Goal: Task Accomplishment & Management: Manage account settings

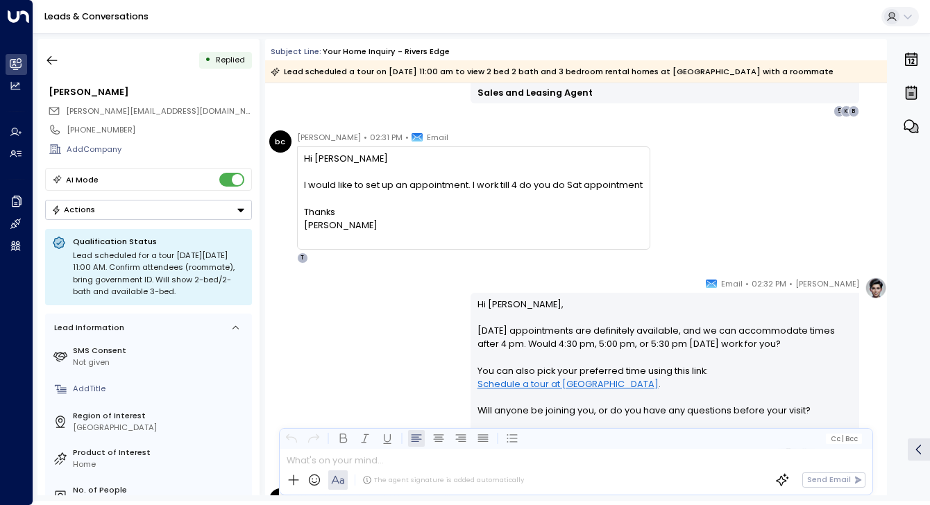
scroll to position [1209, 0]
drag, startPoint x: 480, startPoint y: 184, endPoint x: 622, endPoint y: 185, distance: 141.6
click at [622, 185] on div "I would like to set up an appointment. I work till 4 do you do Sat appointment" at bounding box center [473, 184] width 339 height 13
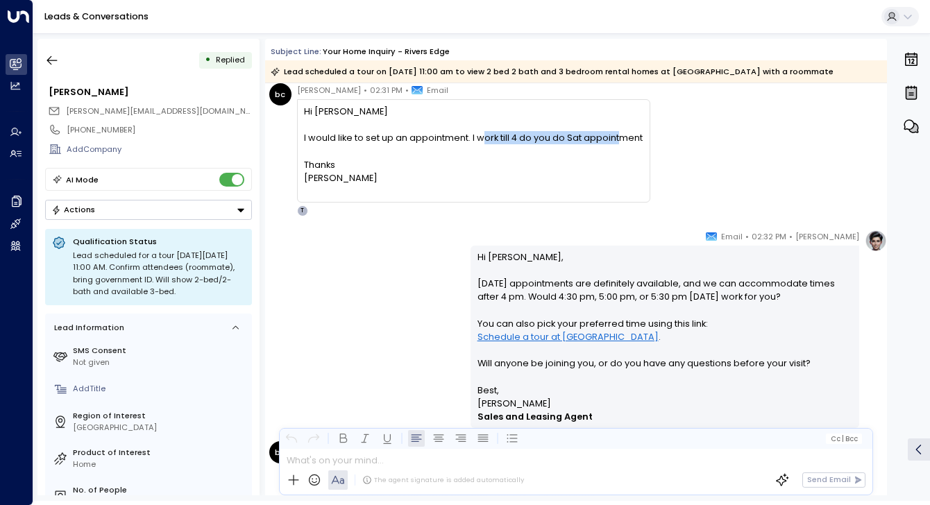
scroll to position [1336, 0]
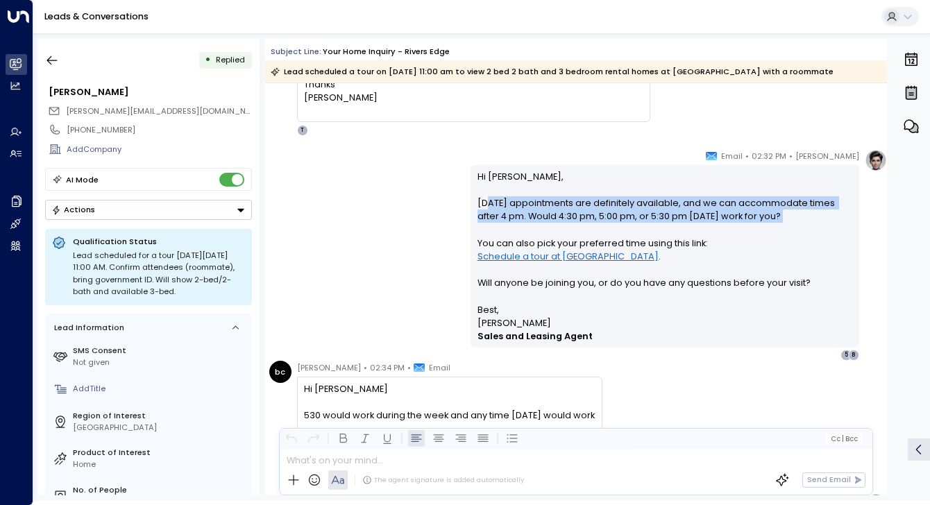
drag, startPoint x: 482, startPoint y: 201, endPoint x: 610, endPoint y: 230, distance: 131.0
click at [610, 230] on p "Hi Brenda, Saturday appointments are definitely available, and we can accommoda…" at bounding box center [666, 236] width 376 height 133
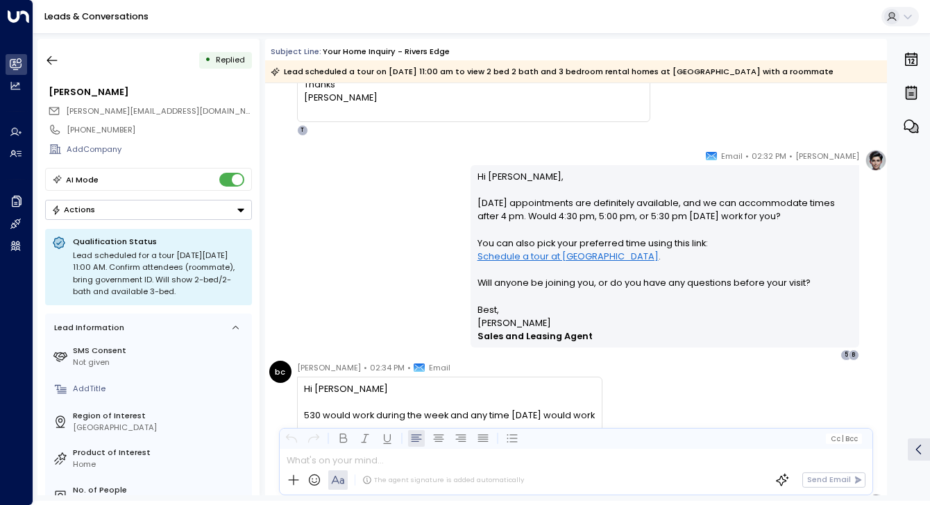
click at [587, 259] on p "Hi Brenda, Saturday appointments are definitely available, and we can accommoda…" at bounding box center [666, 236] width 376 height 133
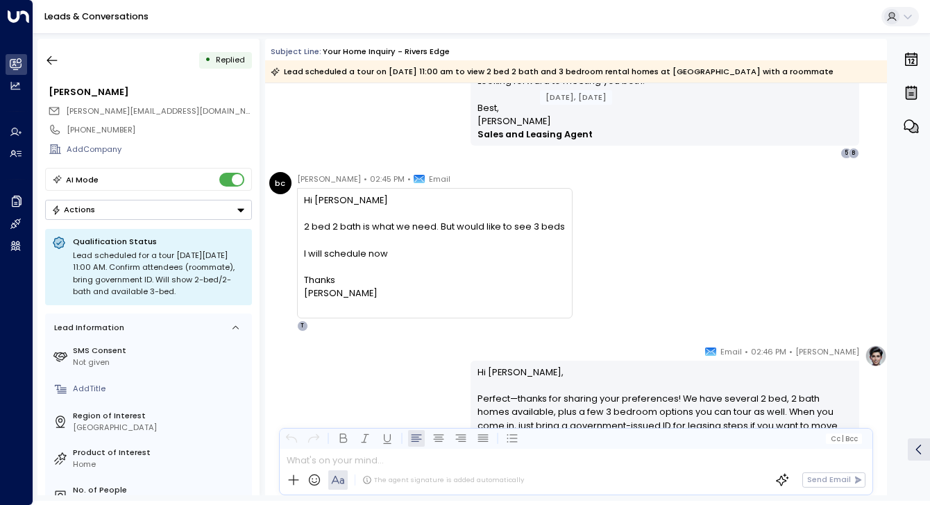
scroll to position [2264, 0]
click at [689, 263] on div "bc brenda cranston • 02:45 PM • Email Hi Taylor 2 bed 2 bath is what we need. B…" at bounding box center [578, 251] width 618 height 160
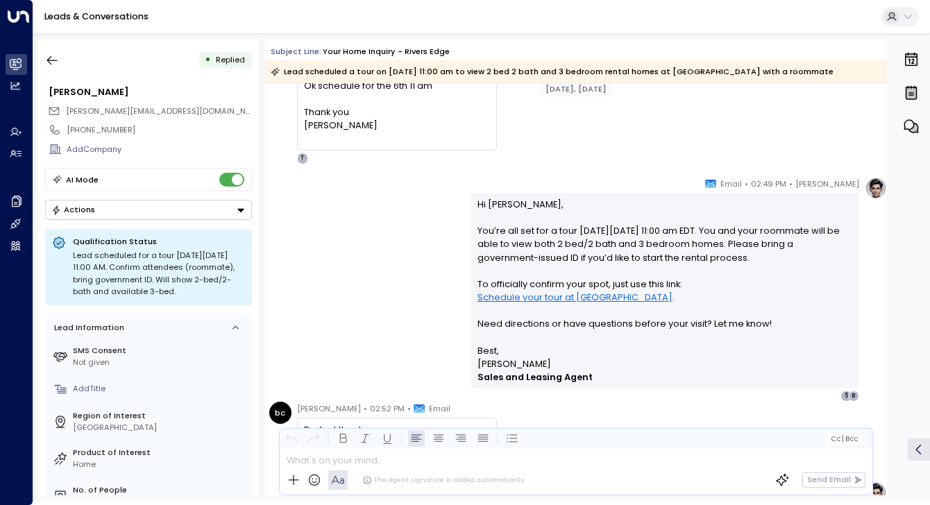
scroll to position [2807, 0]
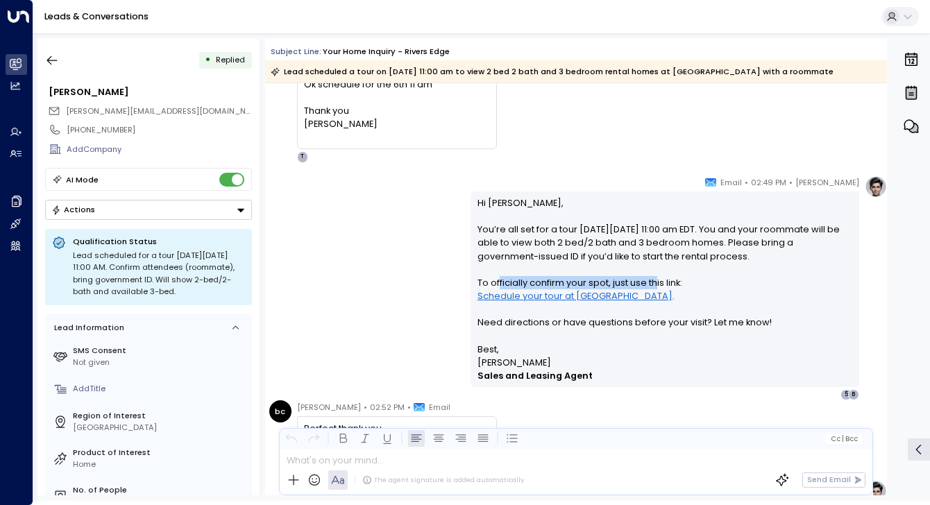
drag, startPoint x: 494, startPoint y: 283, endPoint x: 654, endPoint y: 276, distance: 159.8
click at [654, 276] on p "Hi Brenda, You’re all set for a tour on Saturday, September 6th at 11:00 am EDT…" at bounding box center [666, 269] width 376 height 146
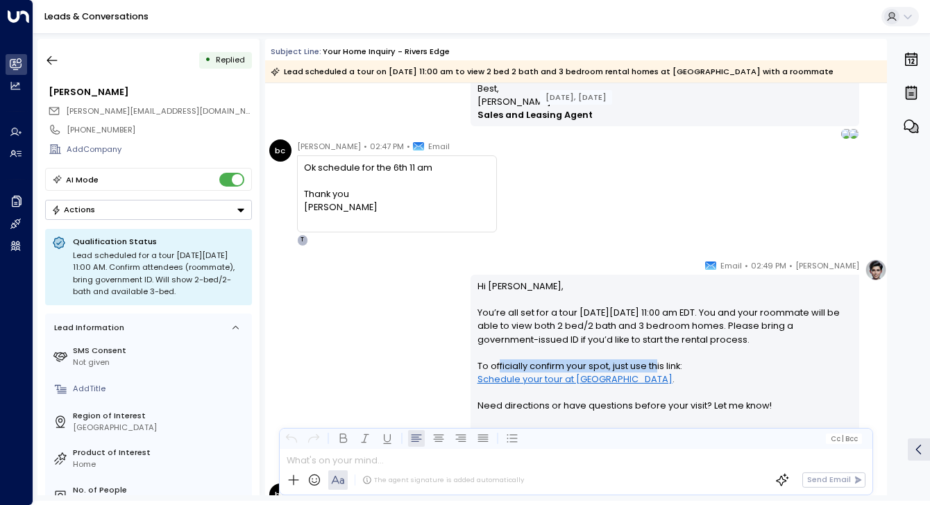
scroll to position [2723, 0]
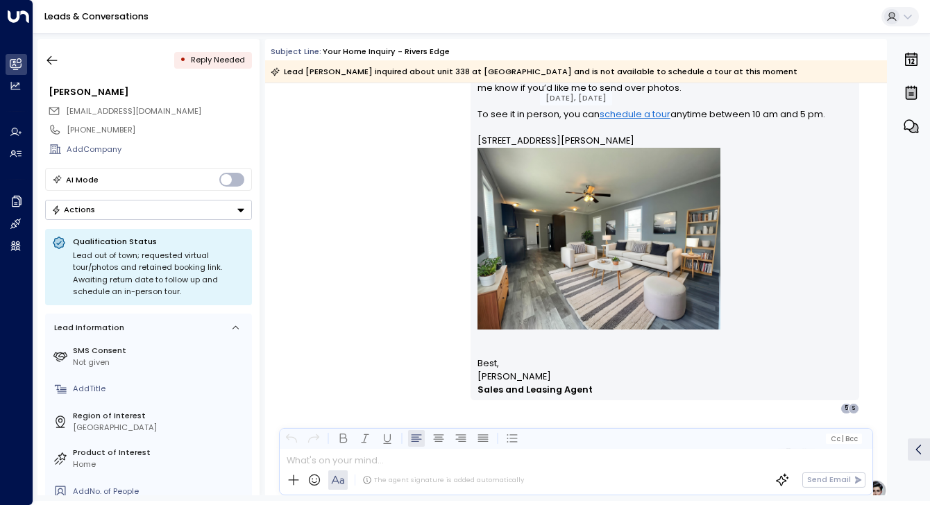
scroll to position [1926, 0]
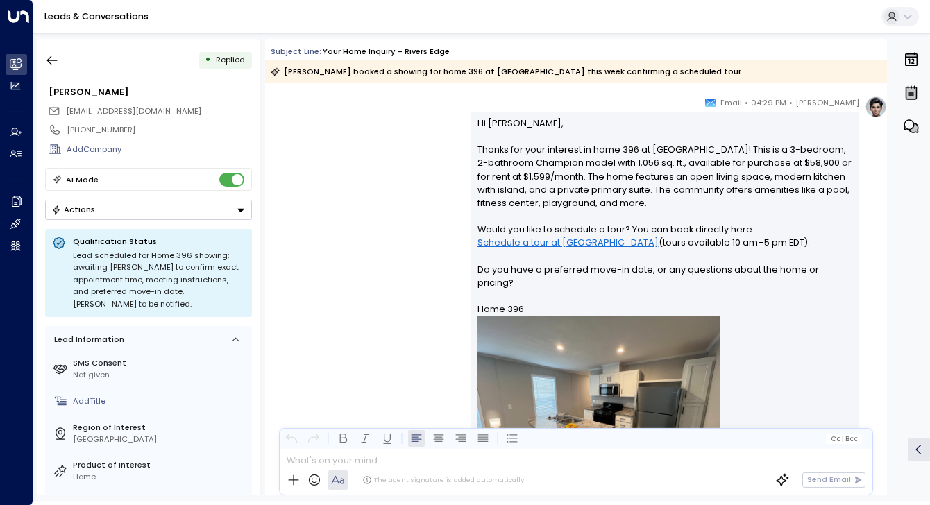
scroll to position [757, 0]
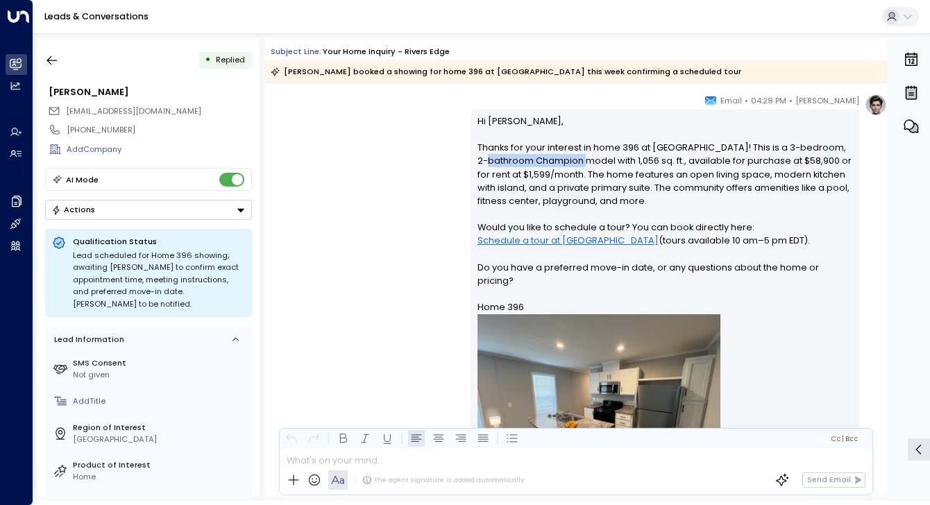
drag, startPoint x: 505, startPoint y: 161, endPoint x: 601, endPoint y: 162, distance: 95.8
click at [601, 162] on p "Hi Stefanie, Thanks for your interest in home 396 at Rivers Edge! This is a 3-b…" at bounding box center [666, 319] width 376 height 409
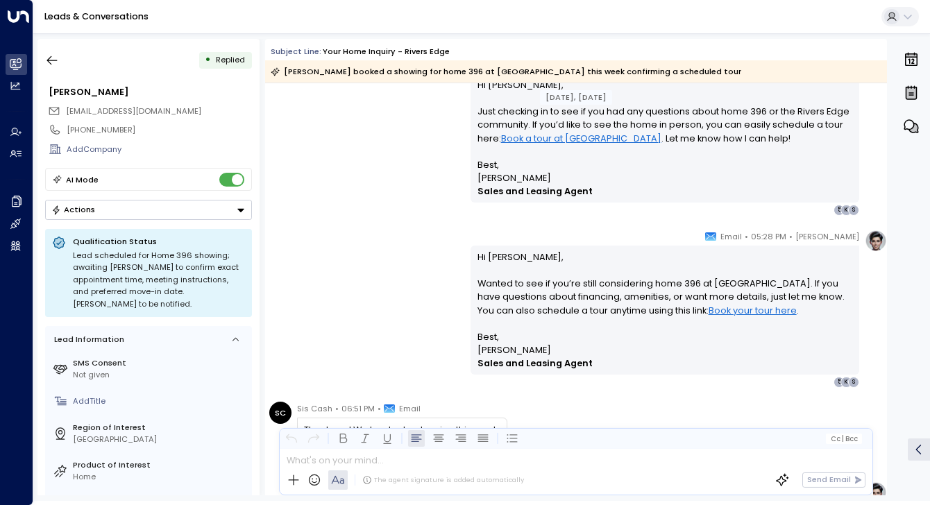
scroll to position [1615, 0]
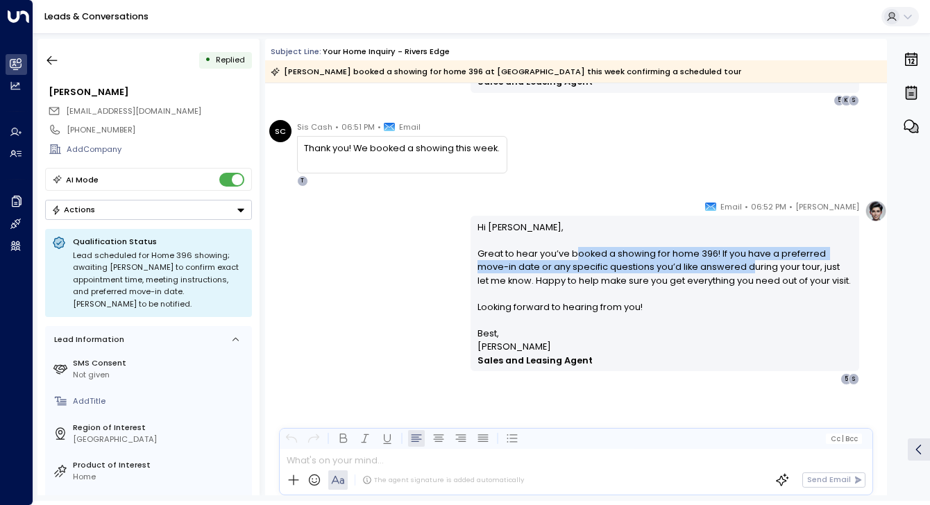
drag, startPoint x: 573, startPoint y: 254, endPoint x: 722, endPoint y: 268, distance: 149.2
click at [722, 268] on p "Hi Stefanie, Great to hear you’ve booked a showing for home 396! If you have a …" at bounding box center [666, 274] width 376 height 107
click at [750, 252] on p "Hi Stefanie, Great to hear you’ve booked a showing for home 396! If you have a …" at bounding box center [666, 274] width 376 height 107
drag, startPoint x: 726, startPoint y: 253, endPoint x: 681, endPoint y: 270, distance: 48.1
click at [681, 270] on p "Hi Stefanie, Great to hear you’ve booked a showing for home 396! If you have a …" at bounding box center [666, 274] width 376 height 107
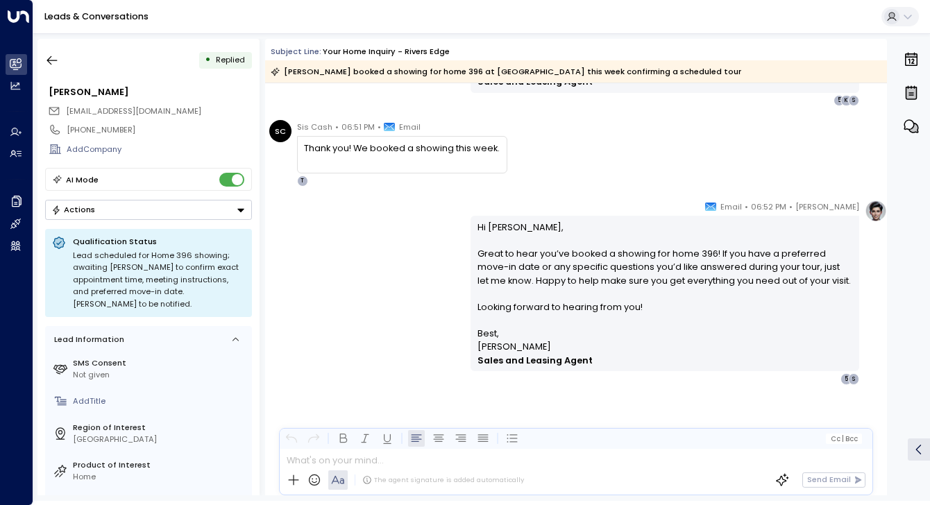
click at [700, 262] on p "Hi Stefanie, Great to hear you’ve booked a showing for home 396! If you have a …" at bounding box center [666, 274] width 376 height 107
click at [642, 271] on p "Hi Stefanie, Great to hear you’ve booked a showing for home 396! If you have a …" at bounding box center [666, 274] width 376 height 107
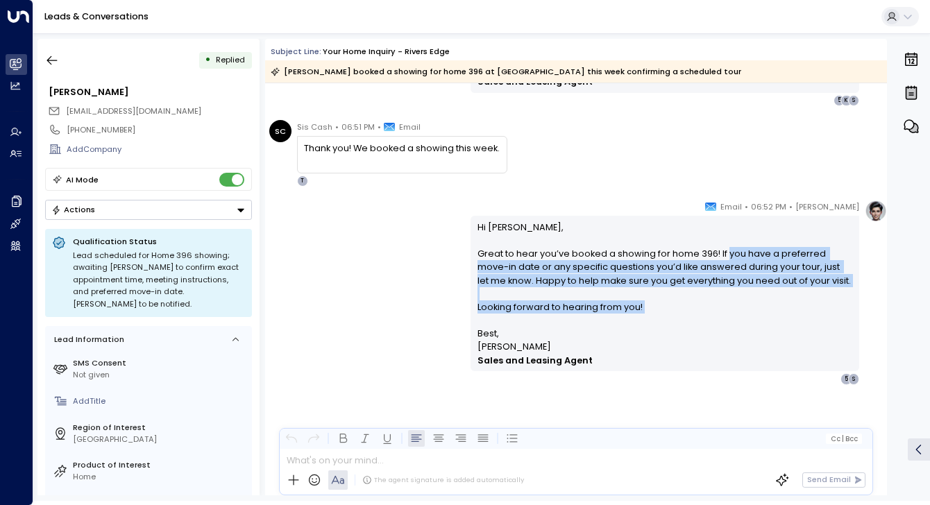
drag, startPoint x: 723, startPoint y: 253, endPoint x: 788, endPoint y: 334, distance: 103.2
click at [788, 334] on div "Hi Stefanie, Great to hear you’ve booked a showing for home 396! If you have a …" at bounding box center [666, 294] width 376 height 146
click at [512, 324] on p "Hi Stefanie, Great to hear you’ve booked a showing for home 396! If you have a …" at bounding box center [666, 274] width 376 height 107
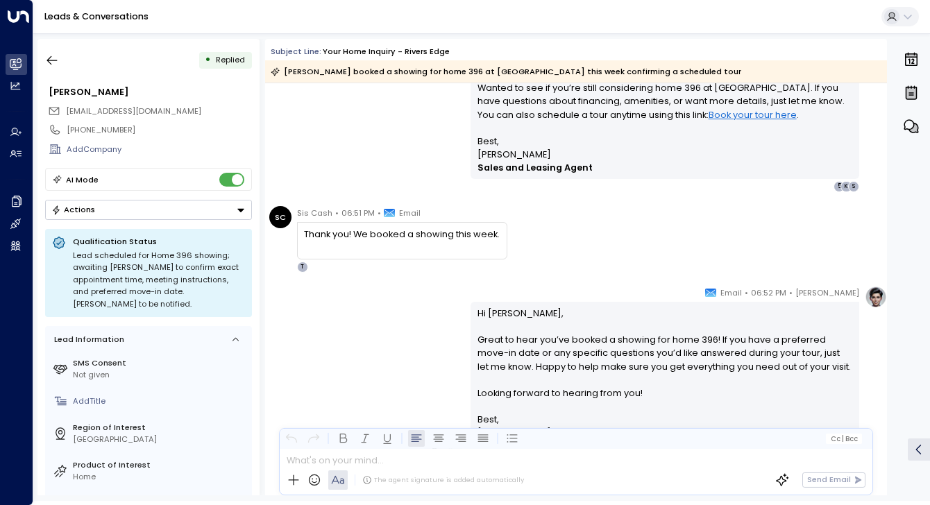
scroll to position [1615, 0]
